Goal: Information Seeking & Learning: Learn about a topic

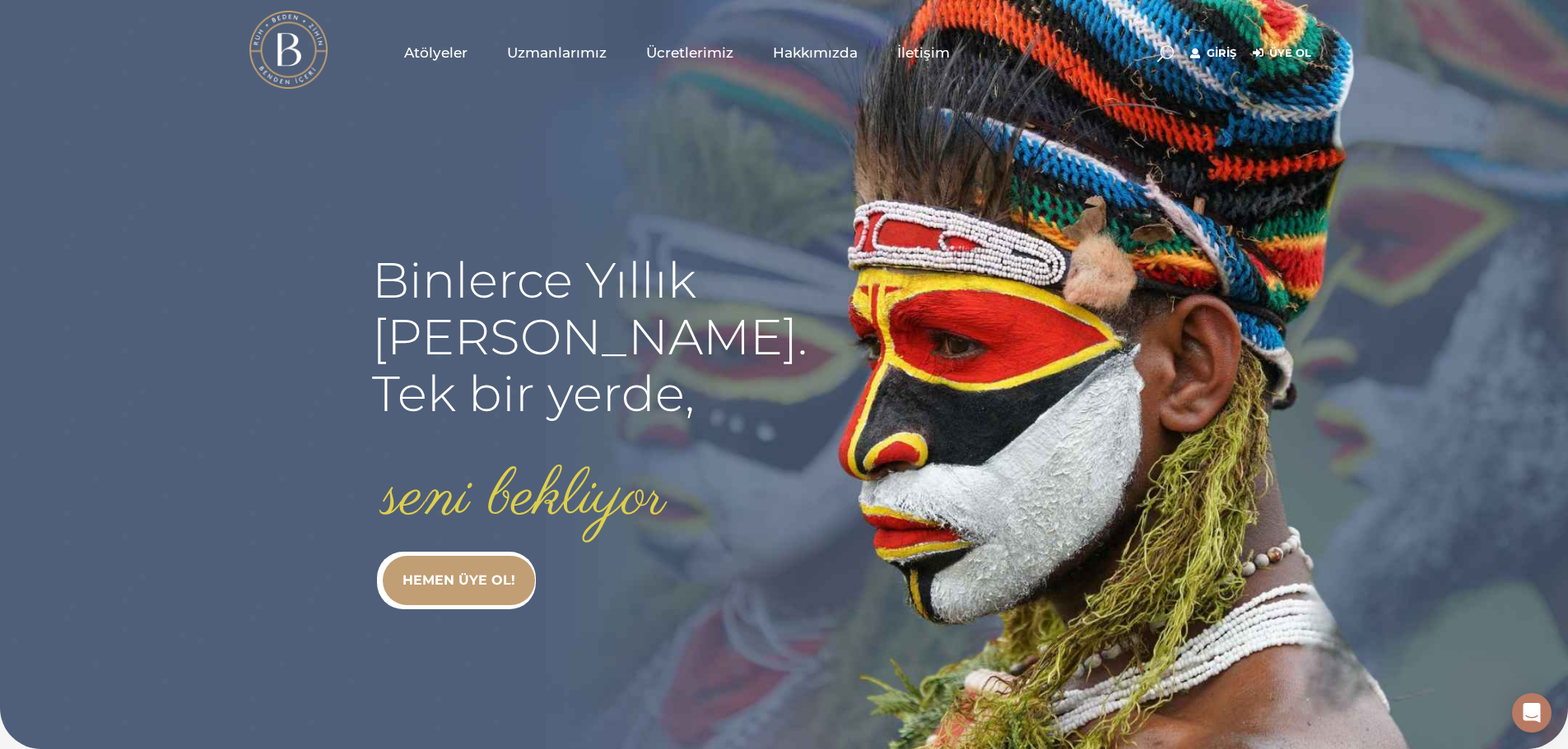
click at [449, 55] on span "Atölyeler" at bounding box center [436, 53] width 63 height 19
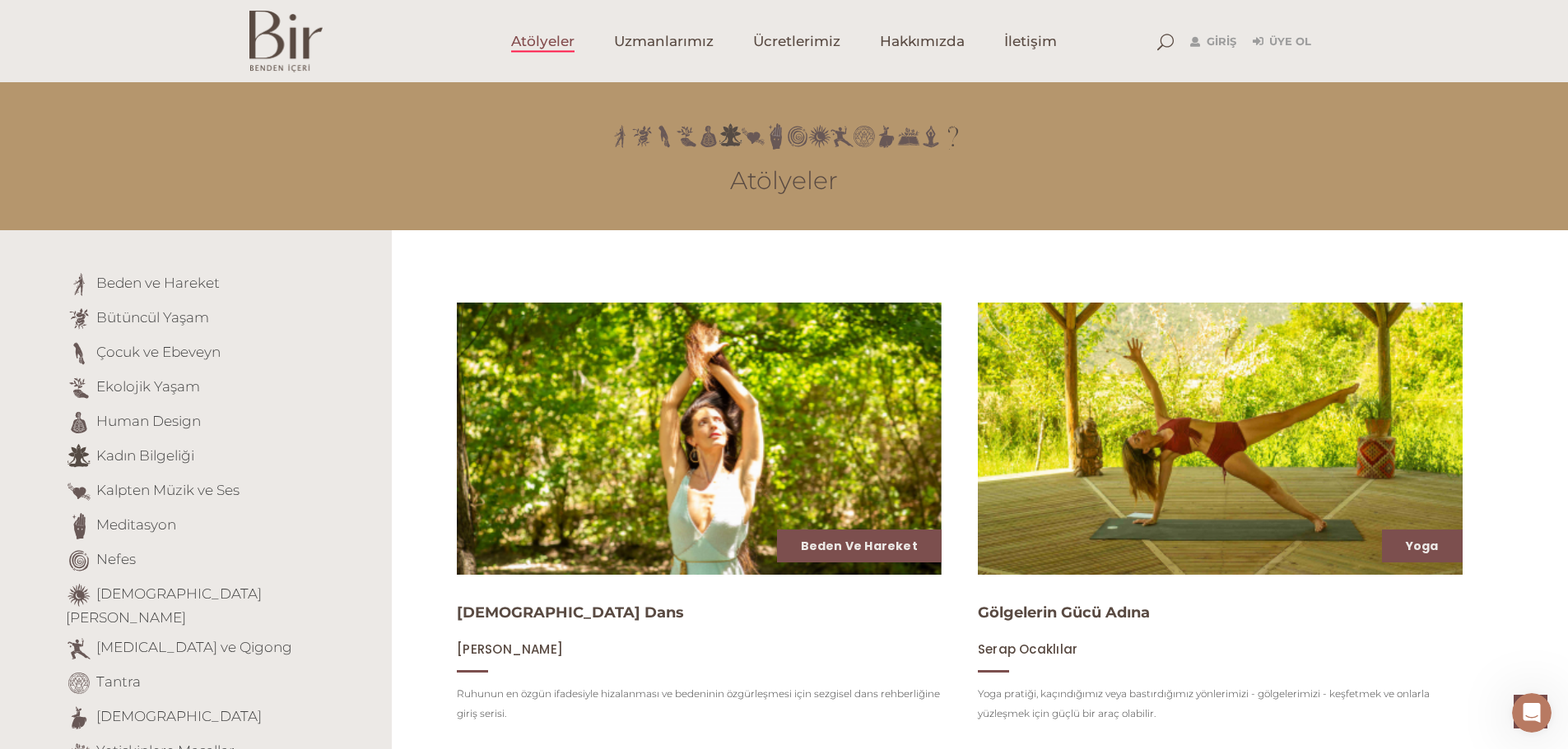
scroll to position [1559, 0]
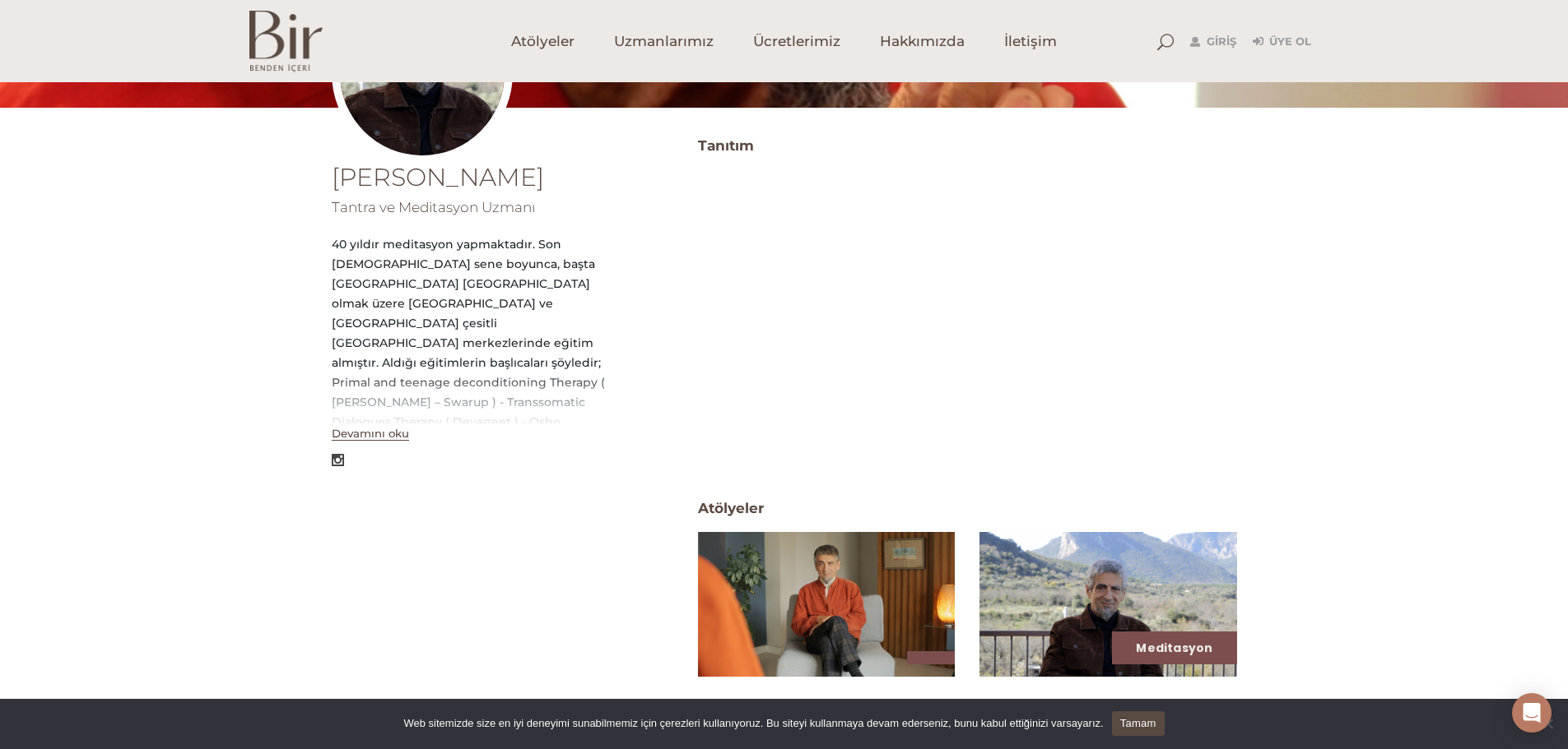
scroll to position [203, 0]
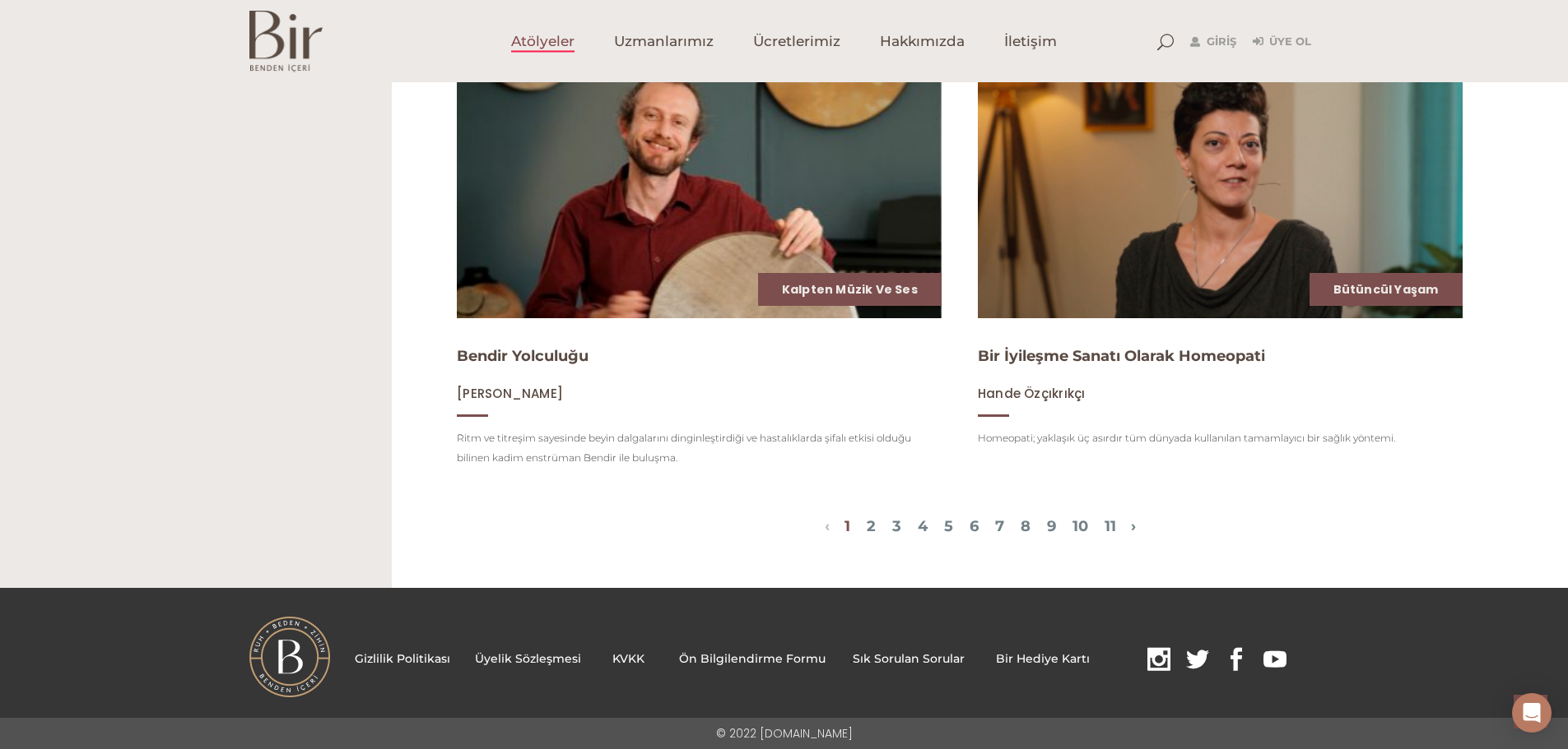
scroll to position [2129, 0]
click at [864, 534] on span "1 2 3 4 5 6 7 8 9 10 11" at bounding box center [981, 527] width 301 height 20
click at [867, 532] on link "2" at bounding box center [871, 526] width 9 height 18
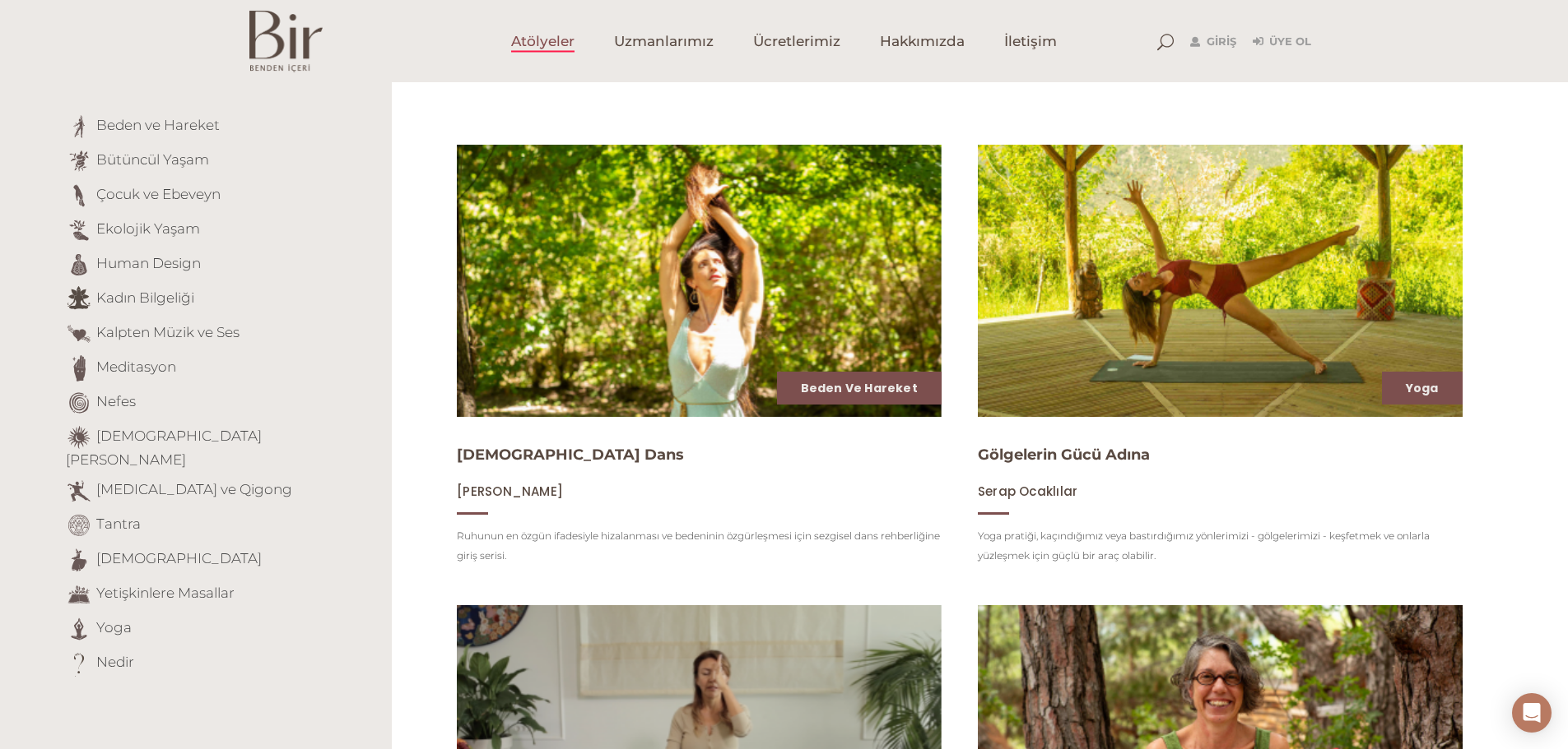
scroll to position [0, 0]
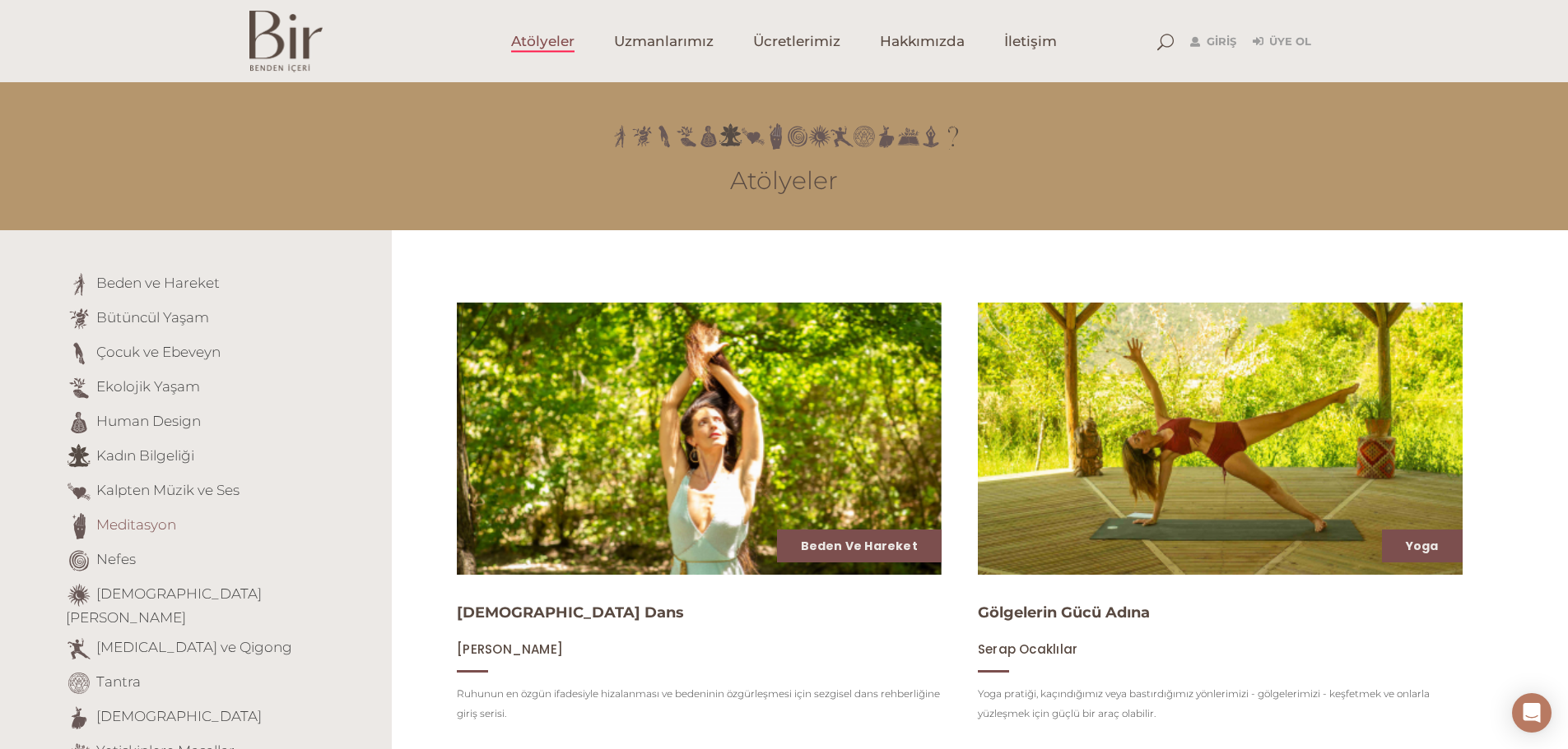
click at [154, 527] on link "Meditasyon" at bounding box center [135, 524] width 80 height 16
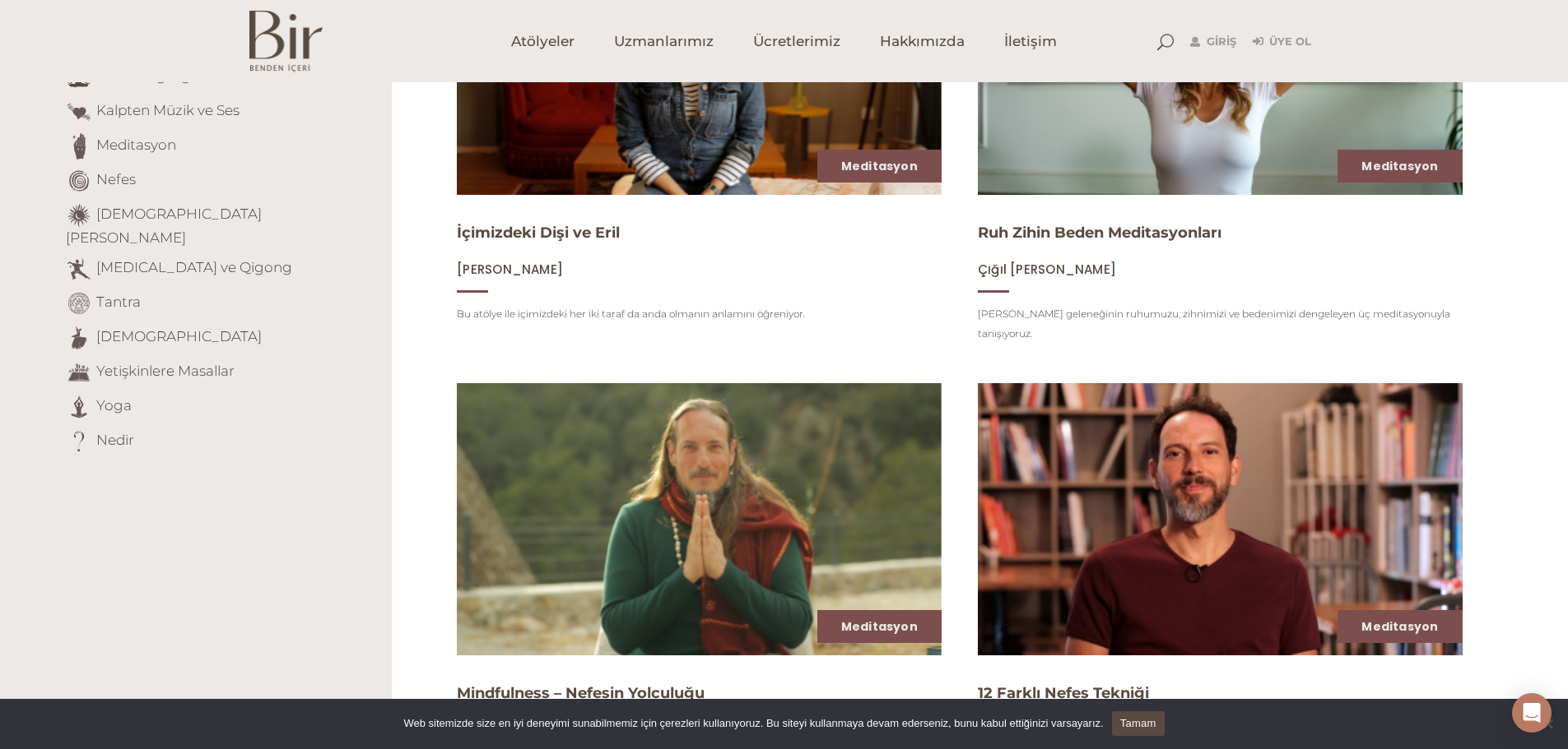
scroll to position [341, 0]
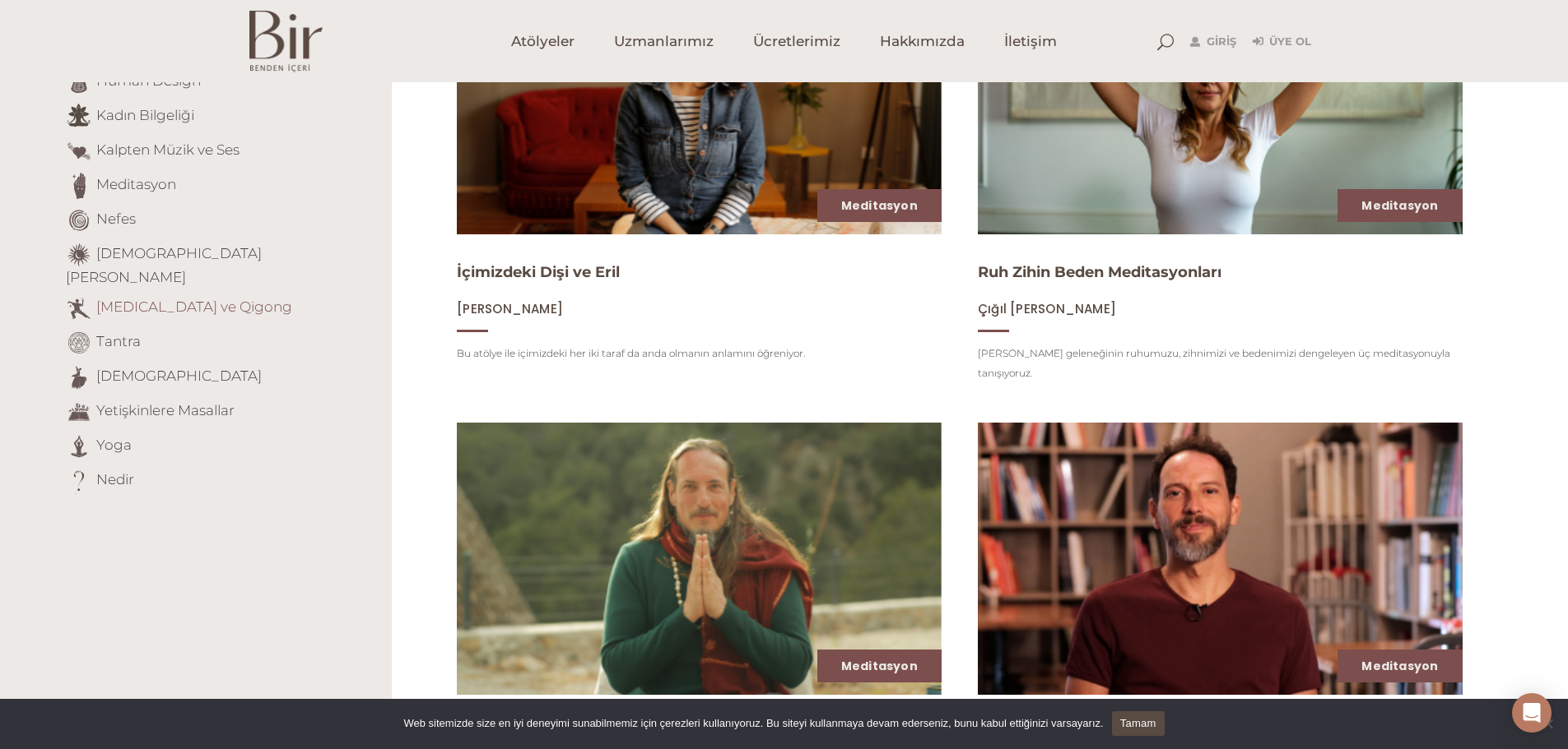
click at [162, 299] on link "[MEDICAL_DATA] ve Qigong" at bounding box center [194, 306] width 196 height 16
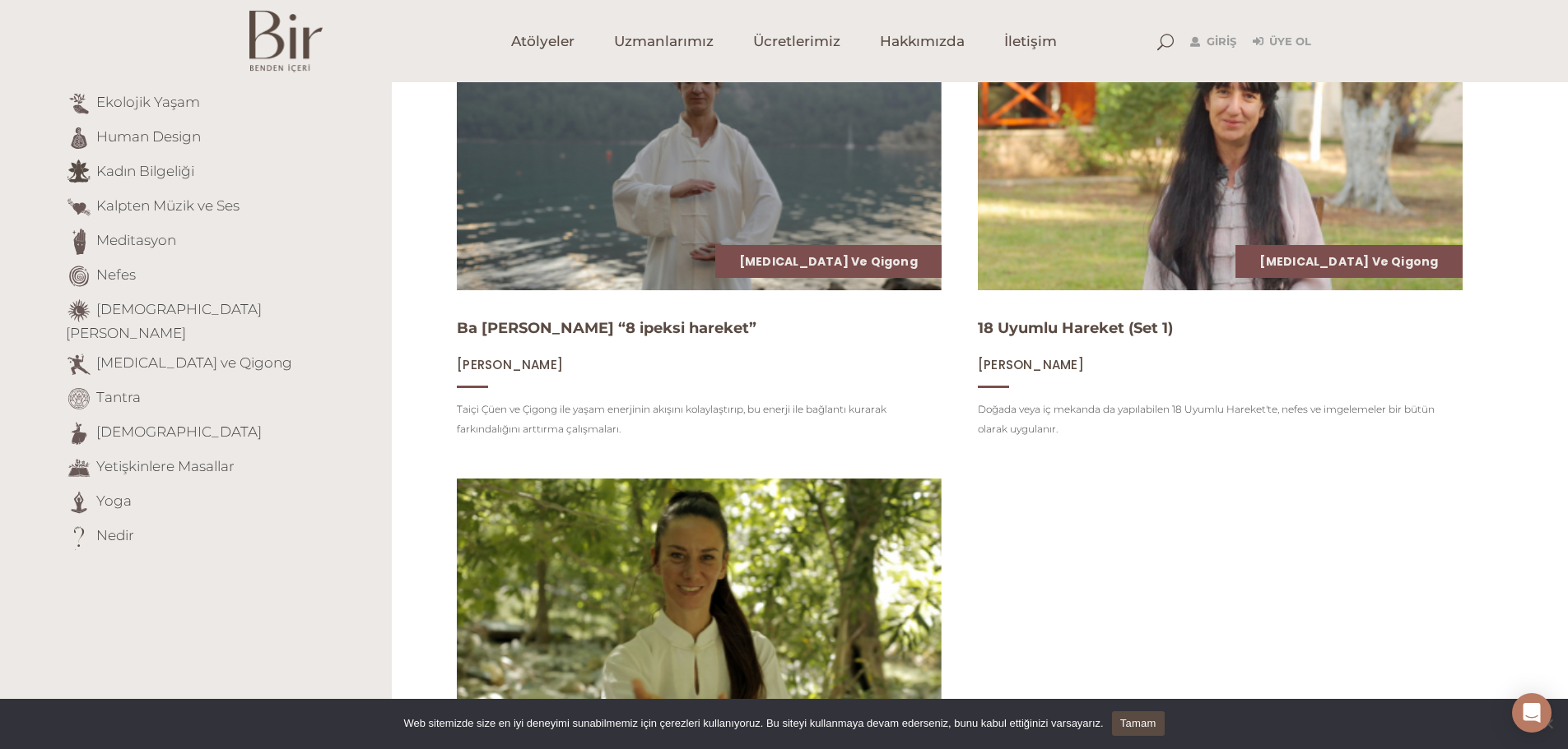
scroll to position [224, 0]
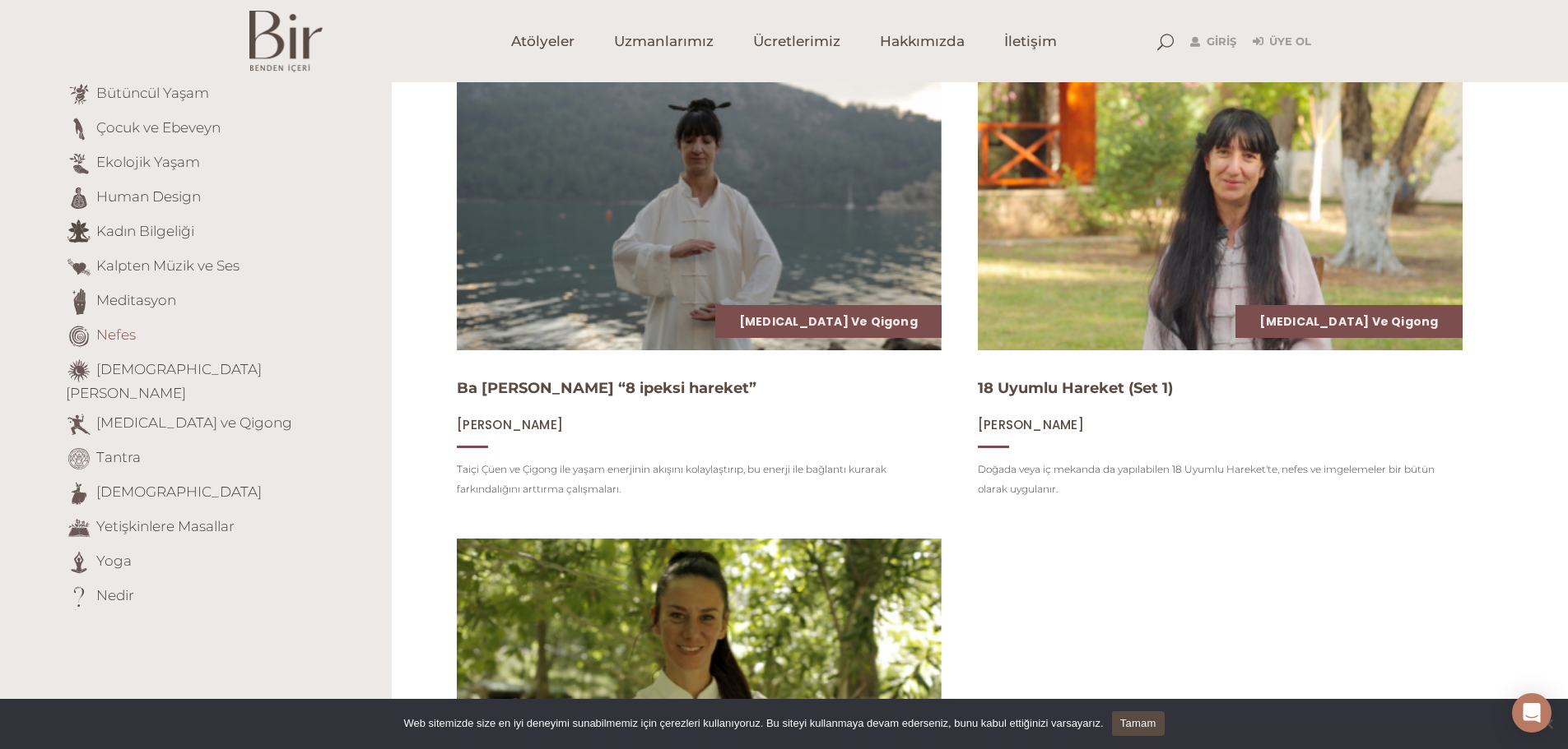
click at [114, 336] on link "Nefes" at bounding box center [116, 334] width 39 height 16
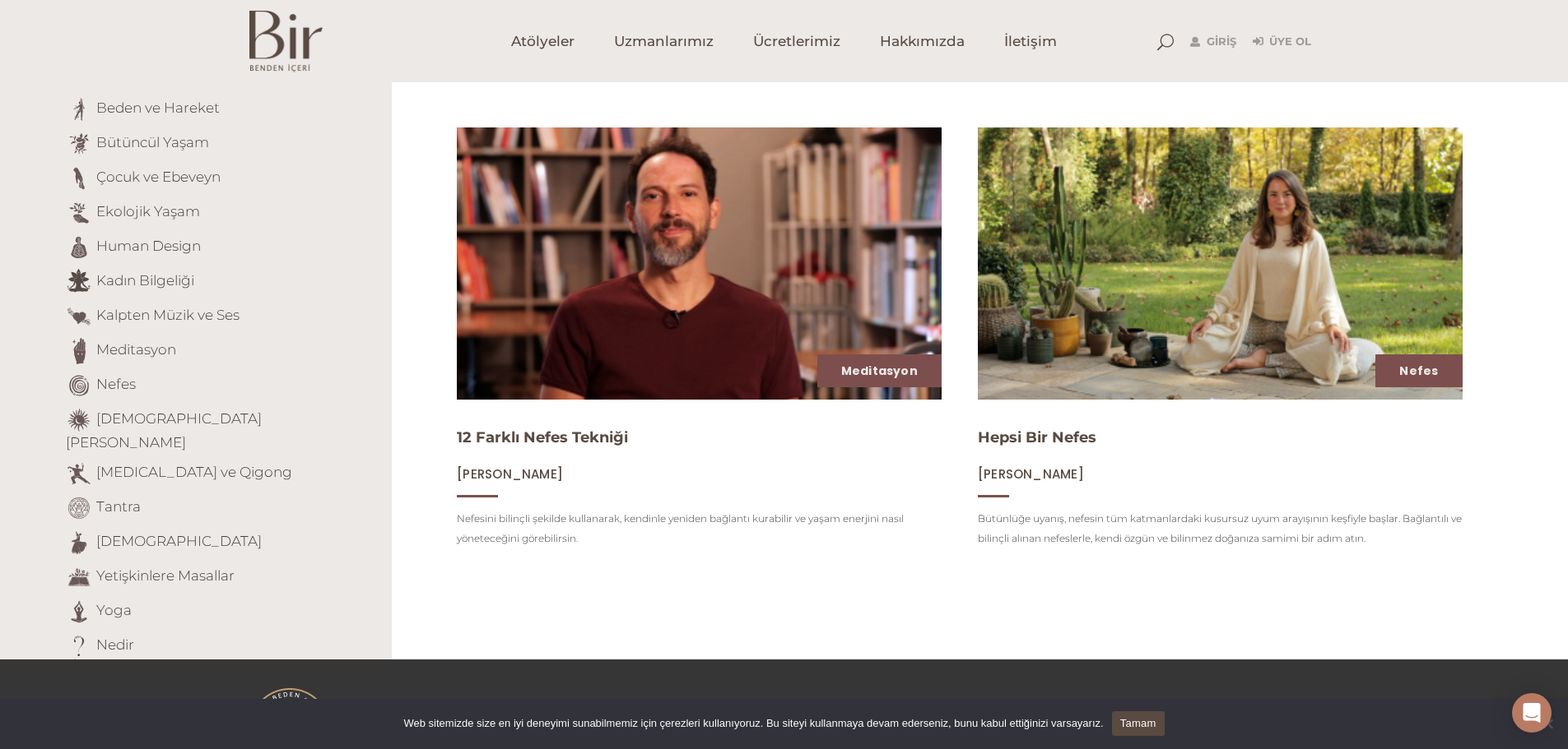
scroll to position [228, 0]
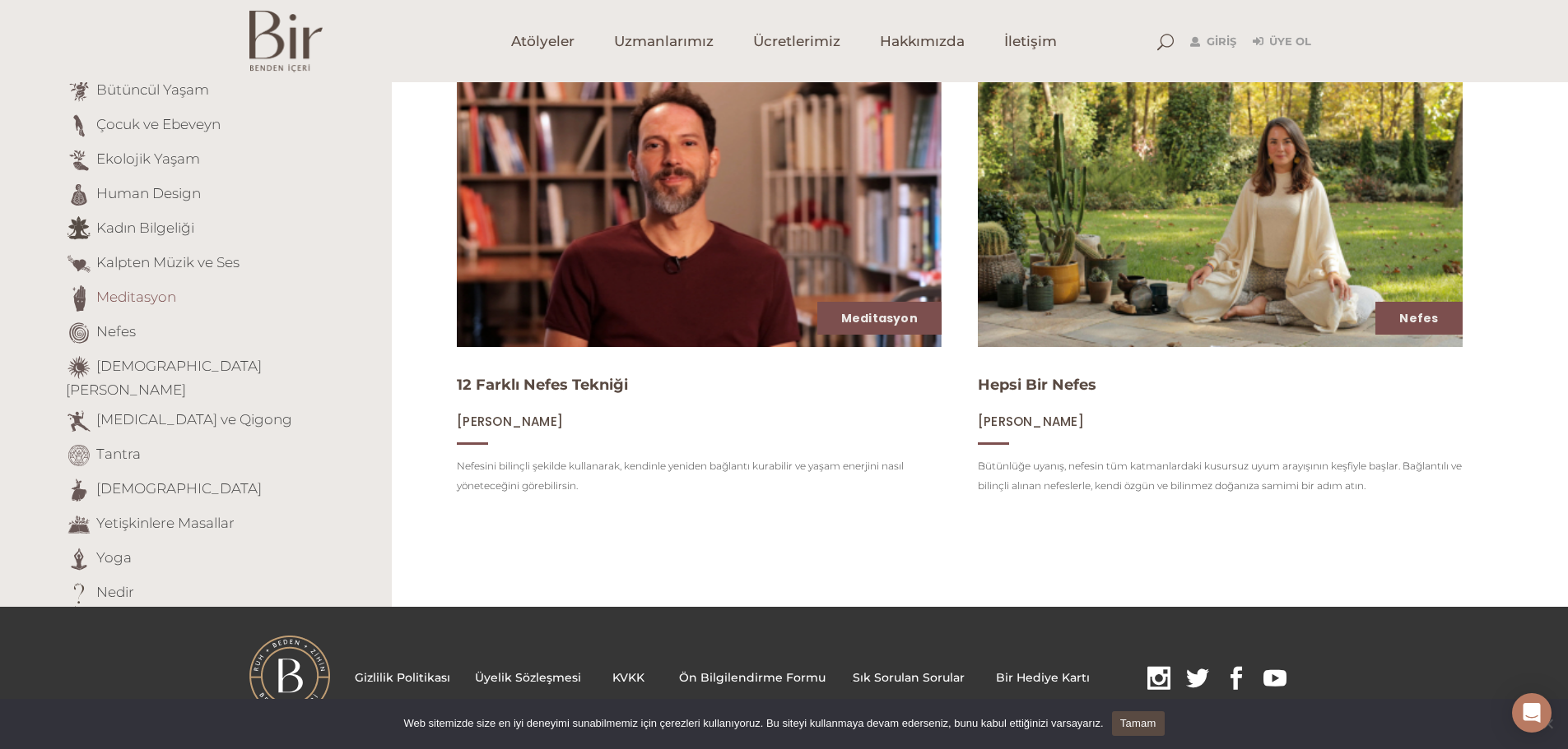
click at [146, 294] on link "Meditasyon" at bounding box center [135, 296] width 80 height 16
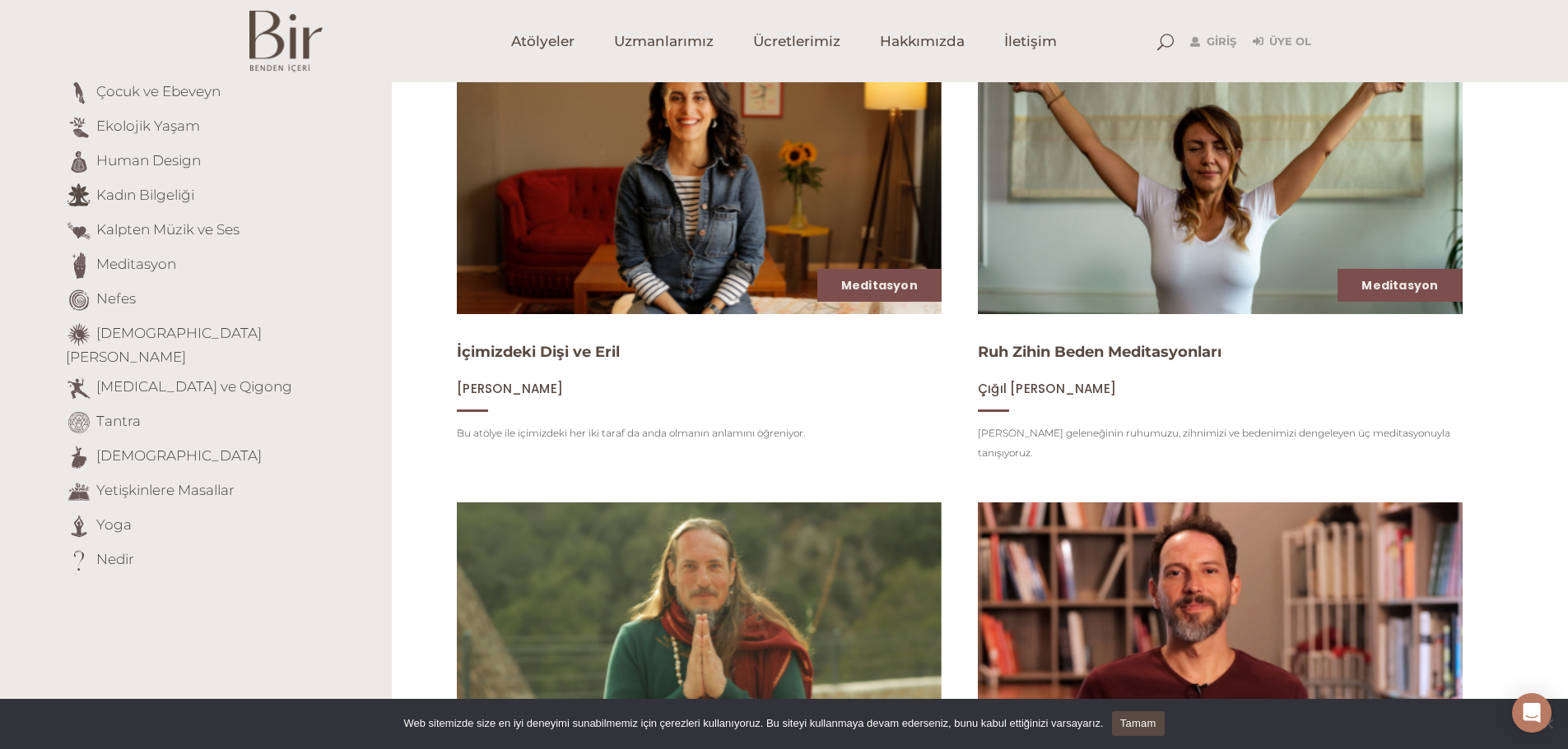
scroll to position [262, 0]
click at [128, 447] on link "[DEMOGRAPHIC_DATA]" at bounding box center [178, 455] width 165 height 16
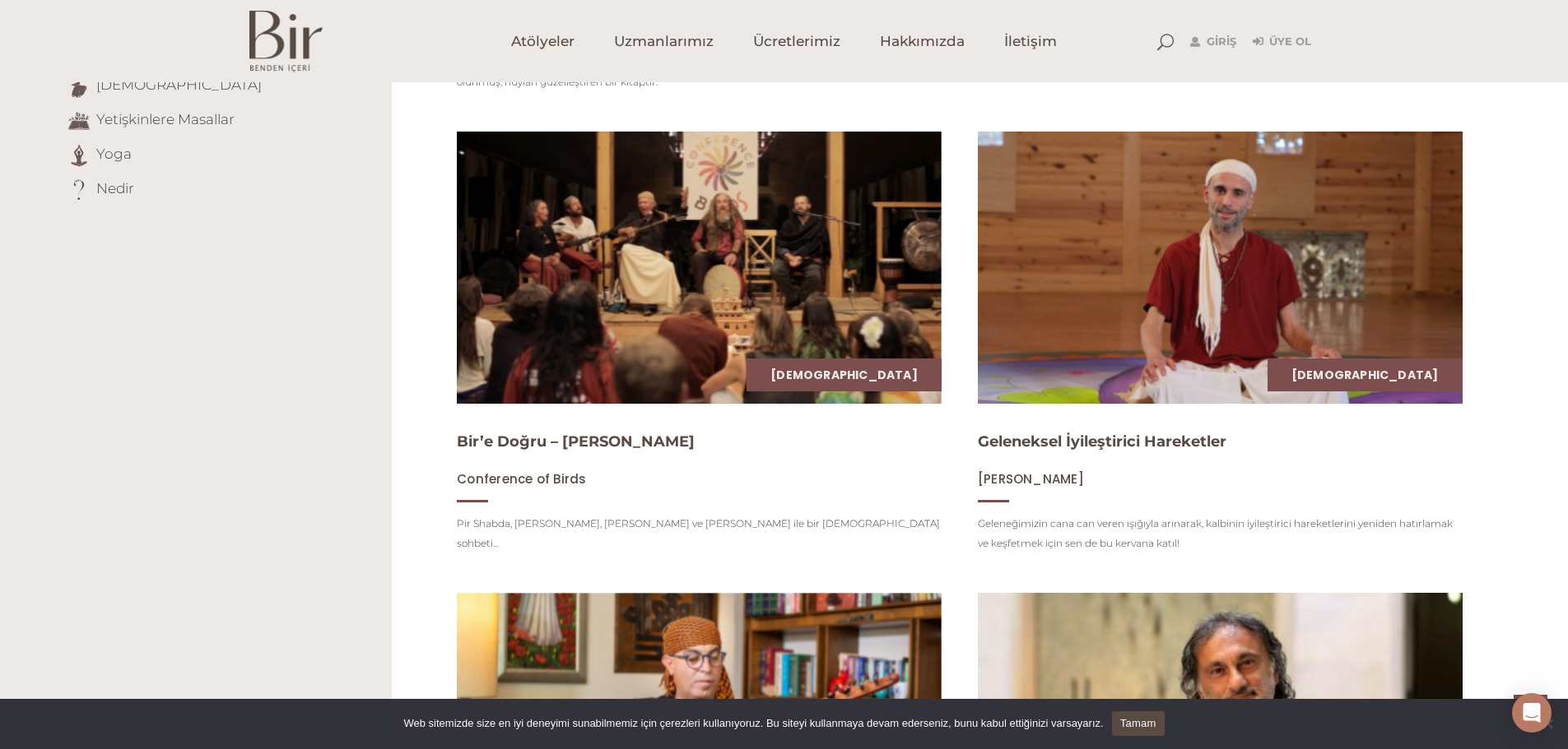
scroll to position [594, 0]
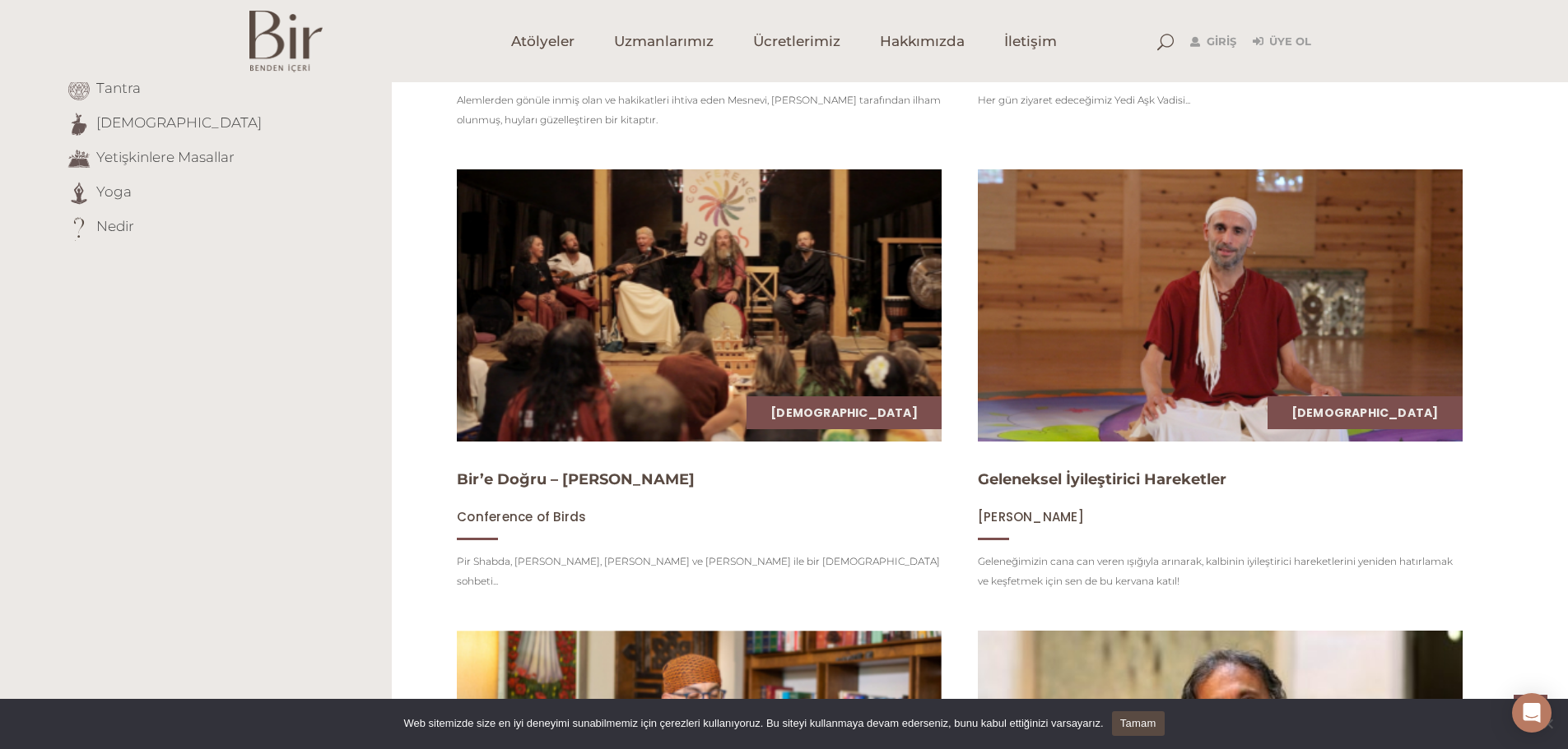
click at [671, 408] on img at bounding box center [699, 306] width 498 height 281
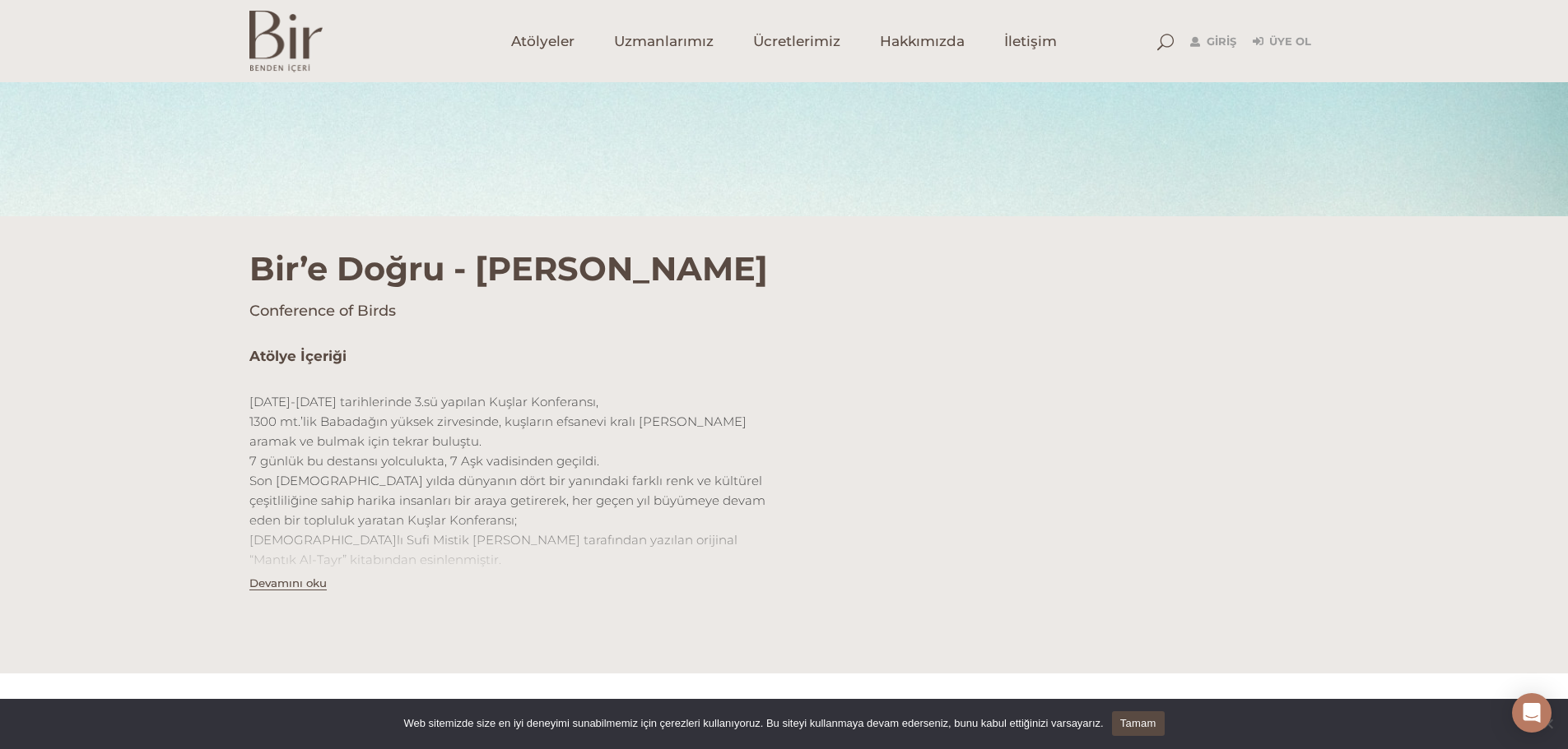
scroll to position [278, 0]
click at [318, 586] on button "Devamını oku" at bounding box center [288, 583] width 77 height 14
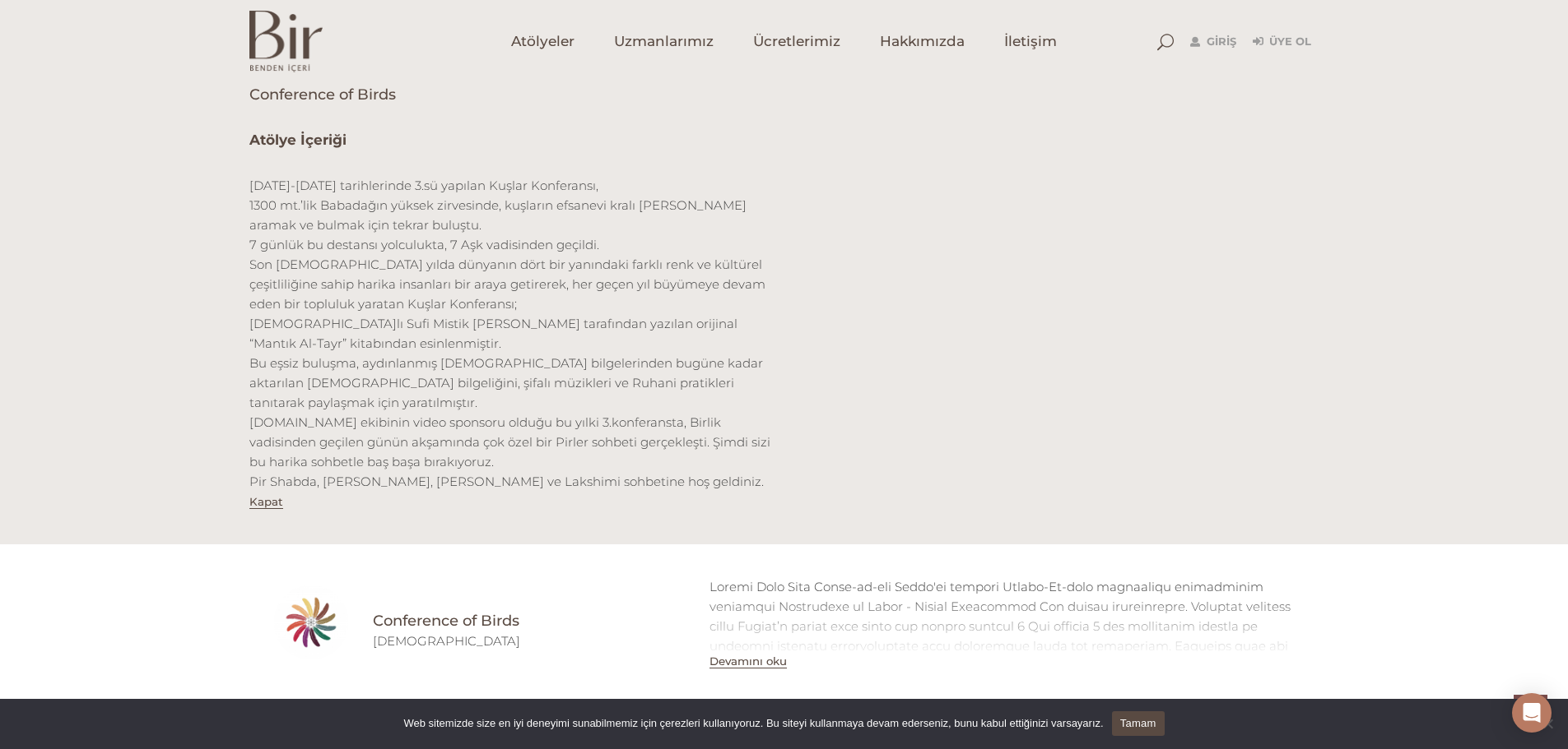
scroll to position [479, 0]
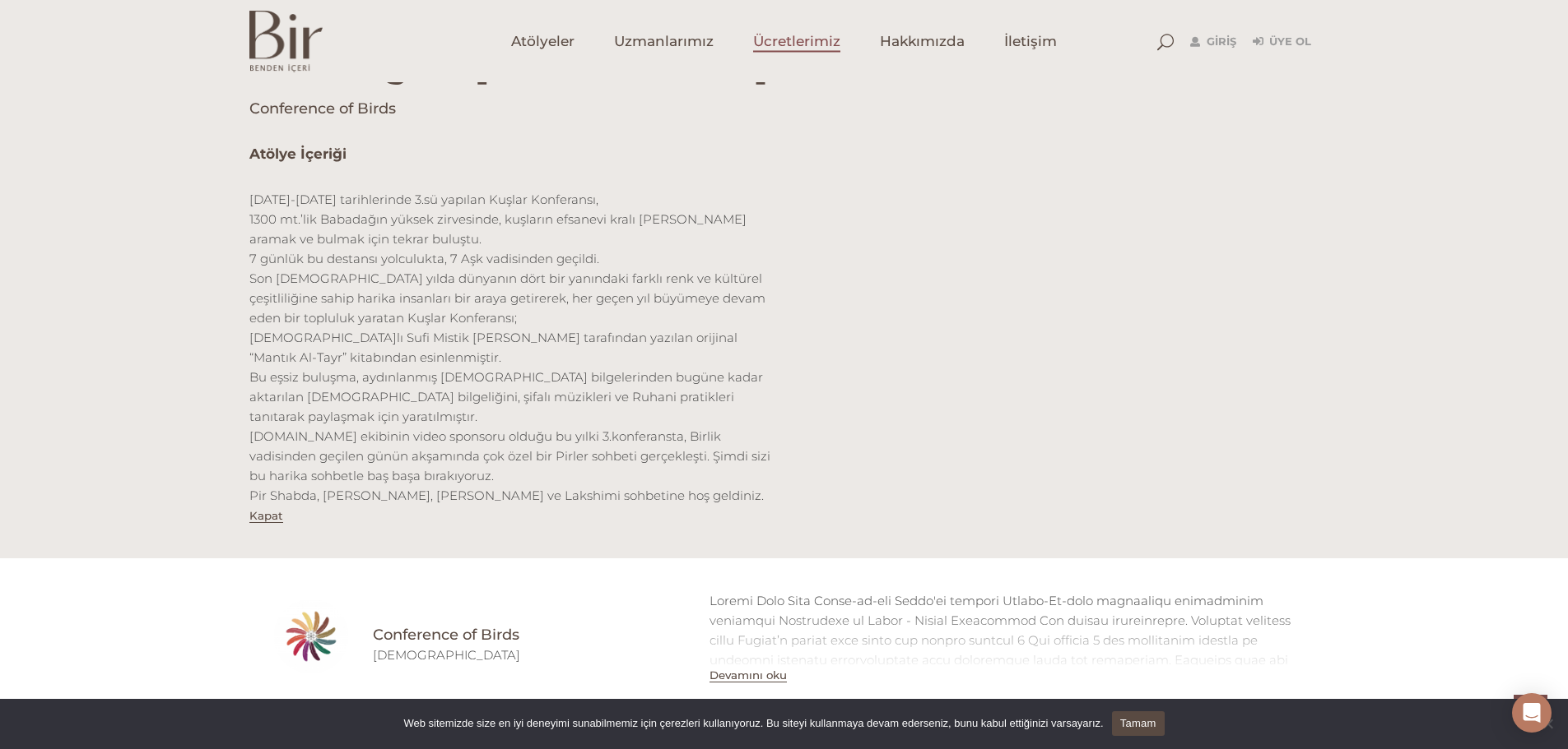
click at [796, 40] on span "Ücretlerimiz" at bounding box center [796, 41] width 87 height 19
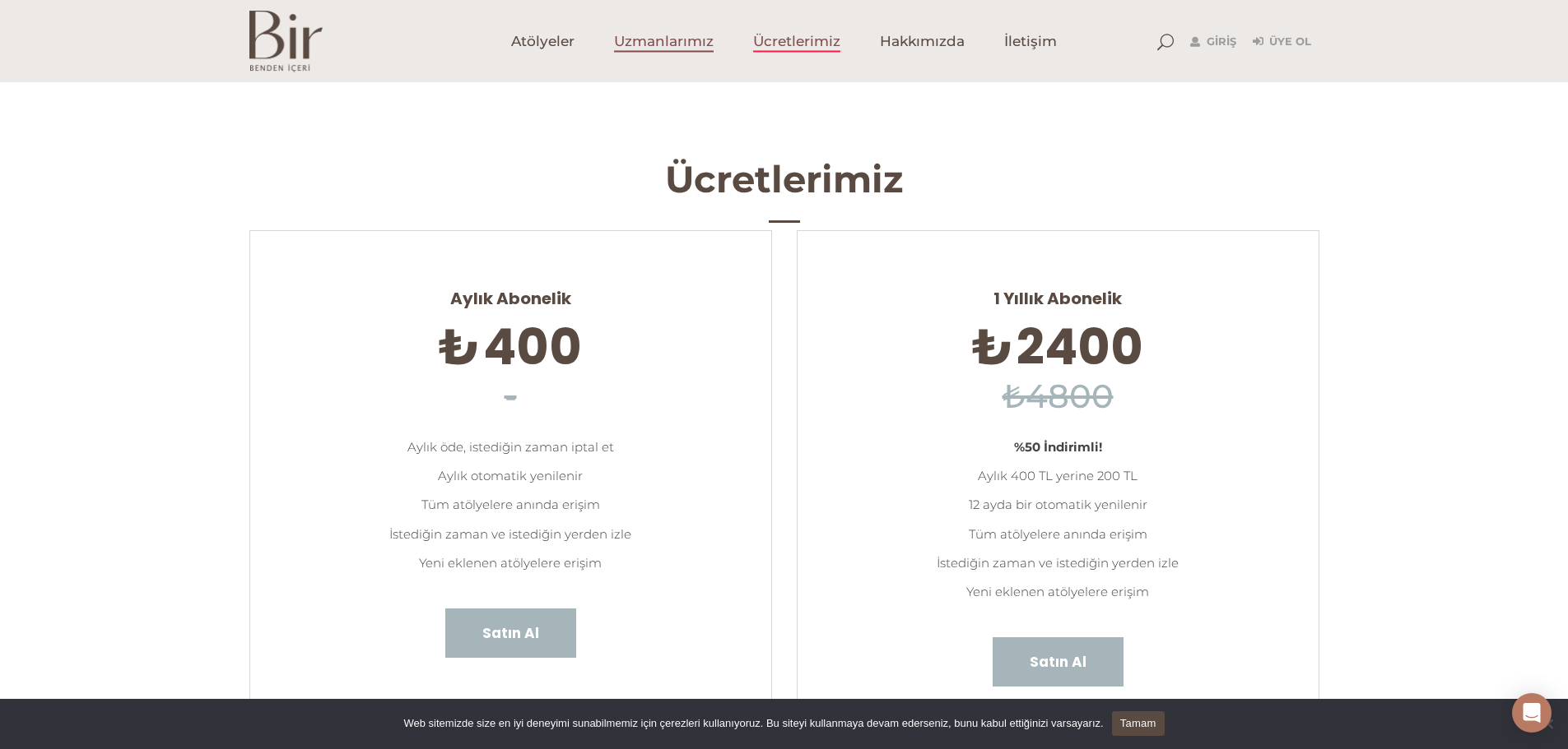
click at [692, 37] on span "Uzmanlarımız" at bounding box center [664, 41] width 99 height 19
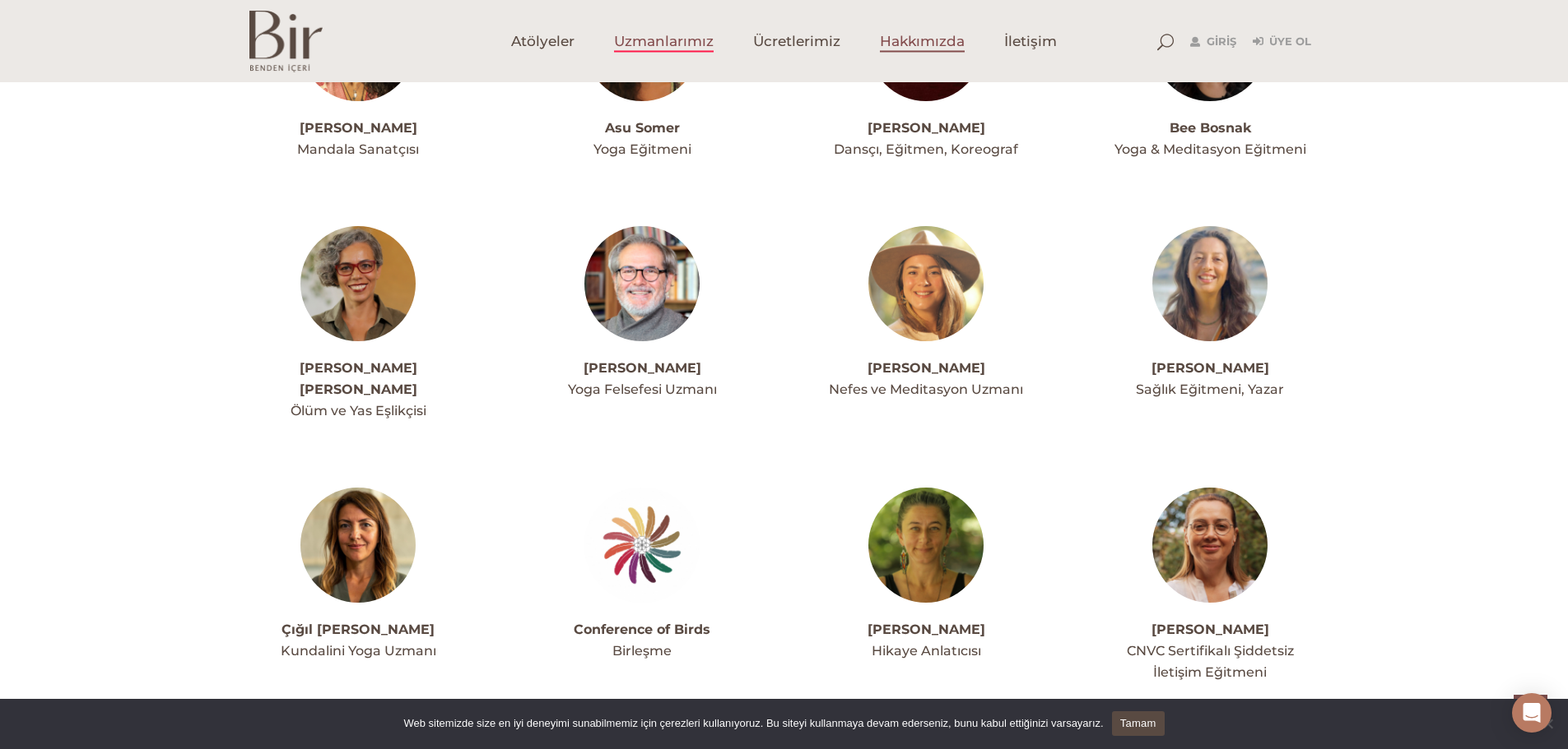
scroll to position [796, 0]
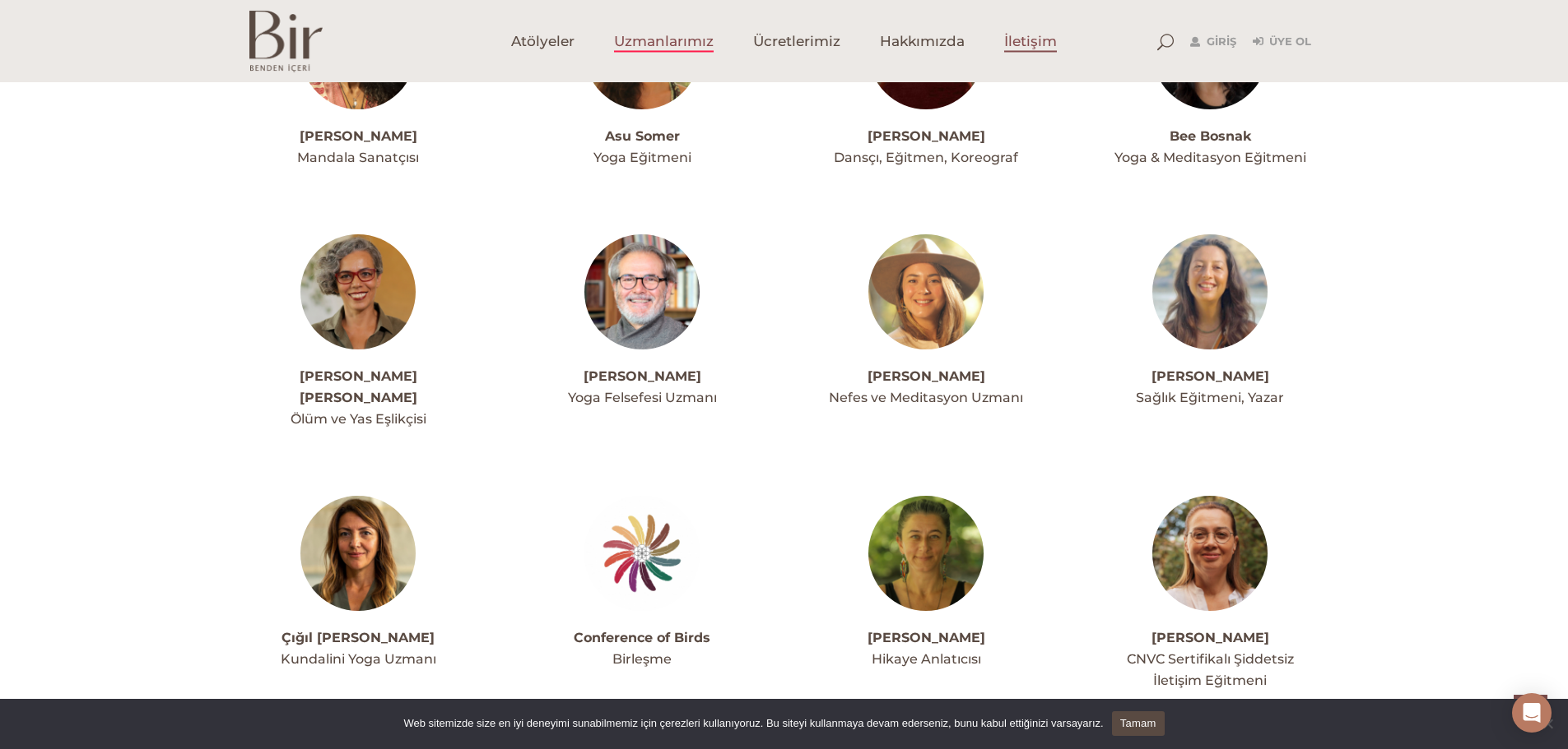
click at [1034, 51] on span "İletişim" at bounding box center [1030, 41] width 53 height 19
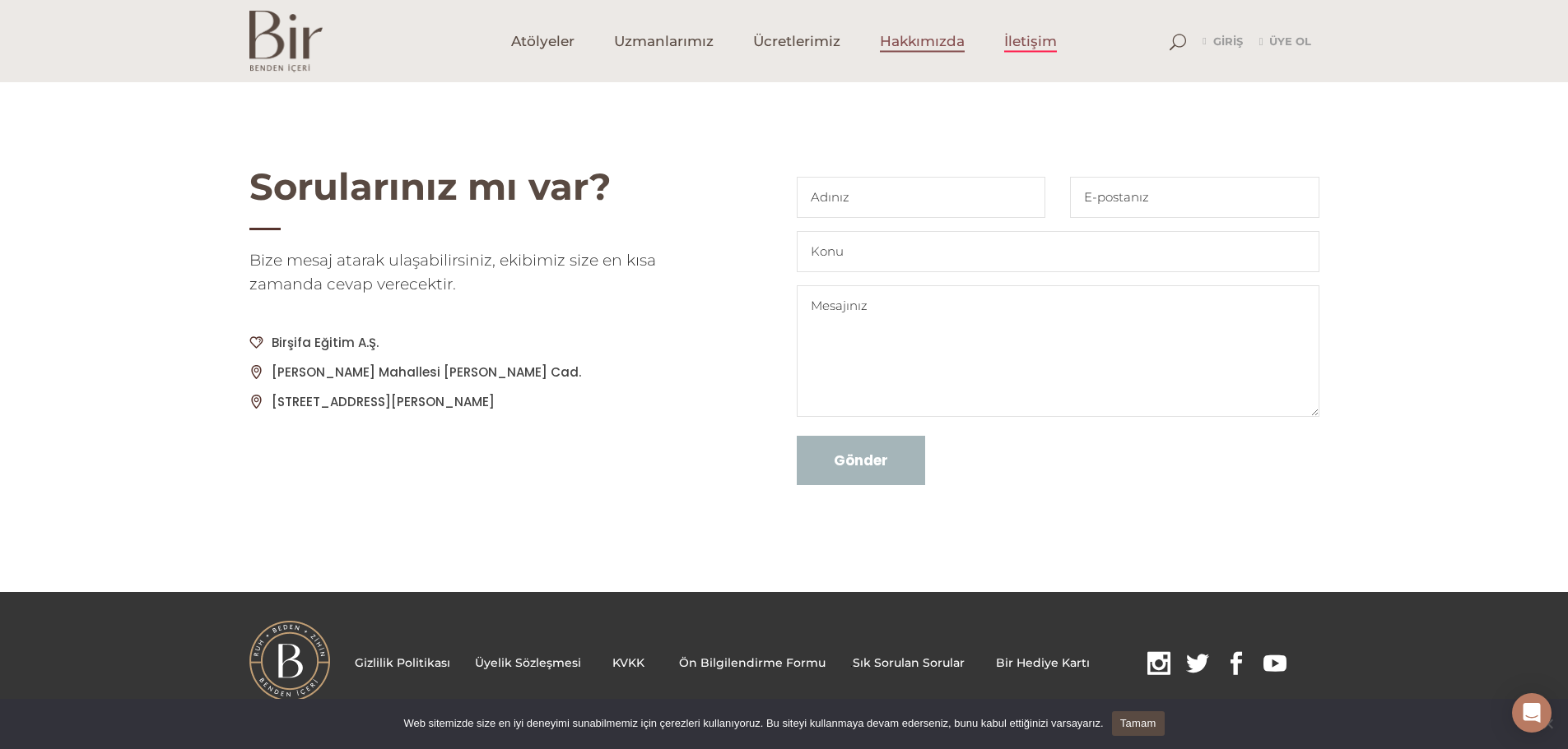
click at [952, 48] on span "Hakkımızda" at bounding box center [921, 41] width 85 height 19
